Goal: Navigation & Orientation: Find specific page/section

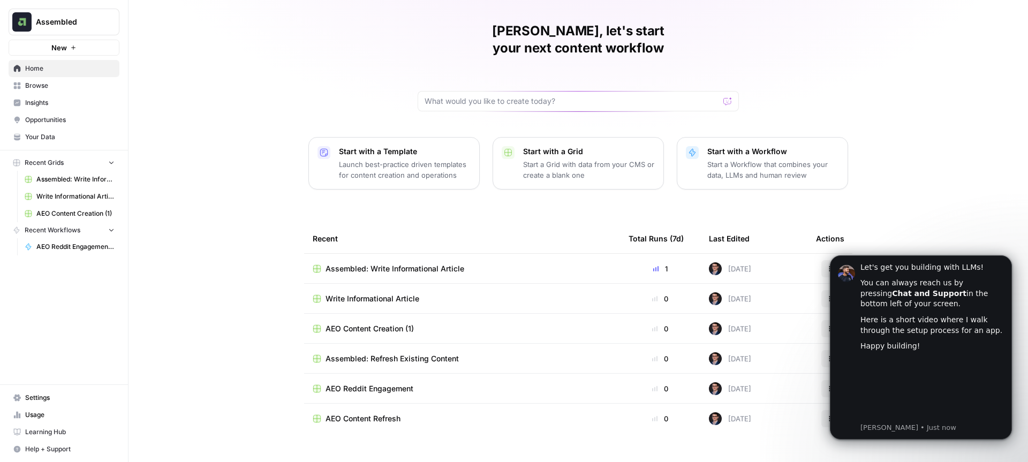
scroll to position [31, 0]
click at [424, 262] on span "Assembled: Write Informational Article" at bounding box center [394, 267] width 139 height 11
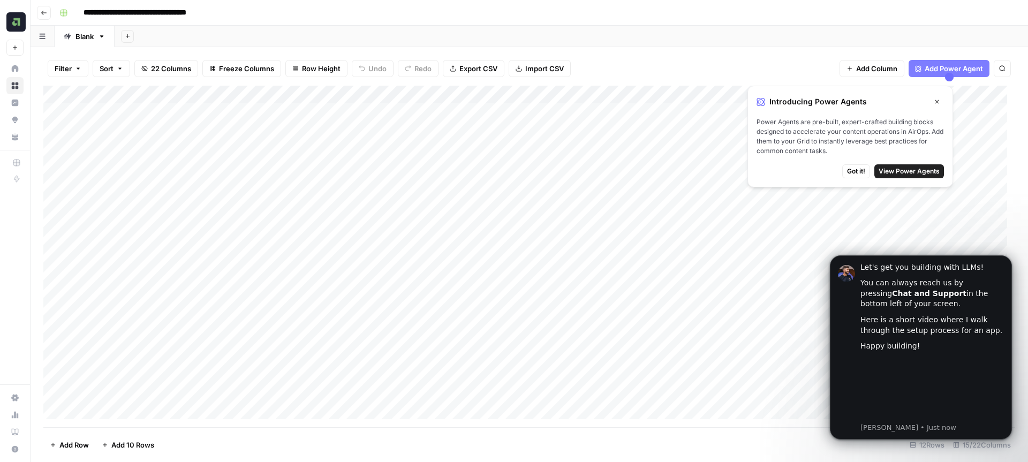
click at [45, 13] on icon "button" at bounding box center [44, 13] width 6 height 6
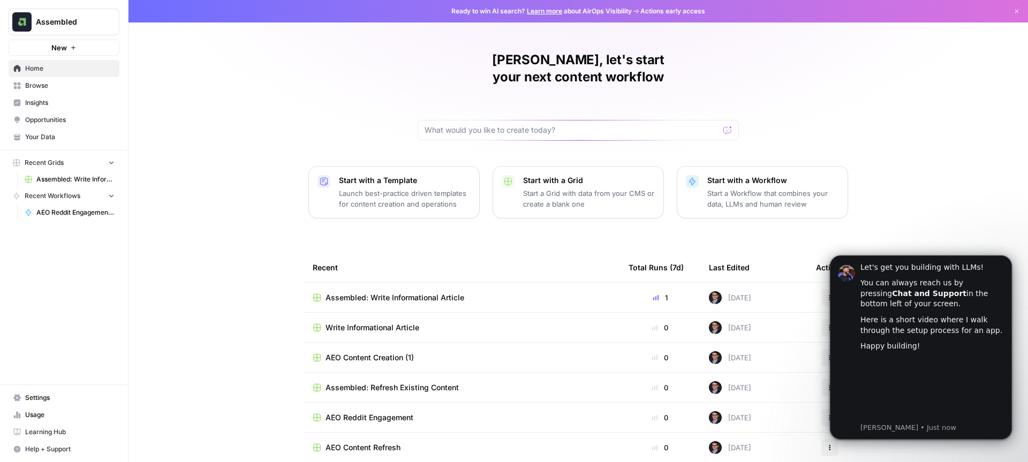
click at [50, 430] on span "Learning Hub" at bounding box center [69, 432] width 89 height 10
